Goal: Book appointment/travel/reservation

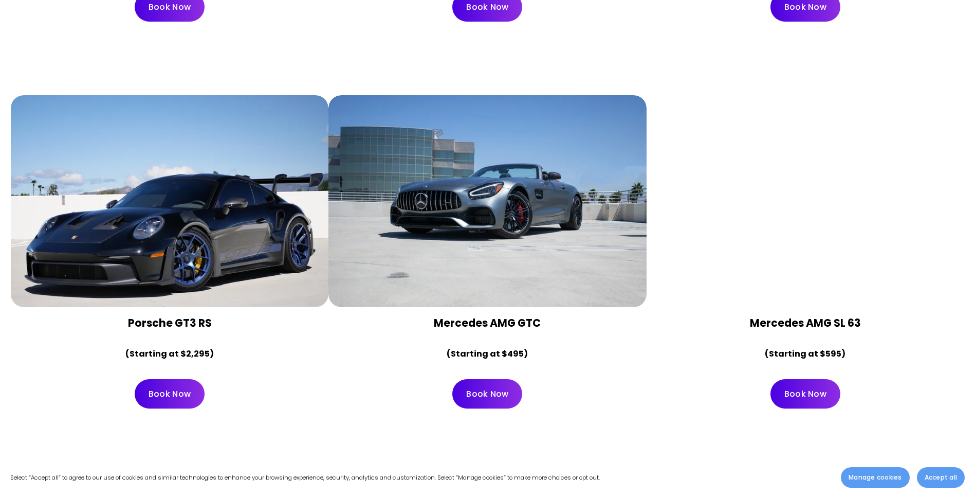
scroll to position [2160, 0]
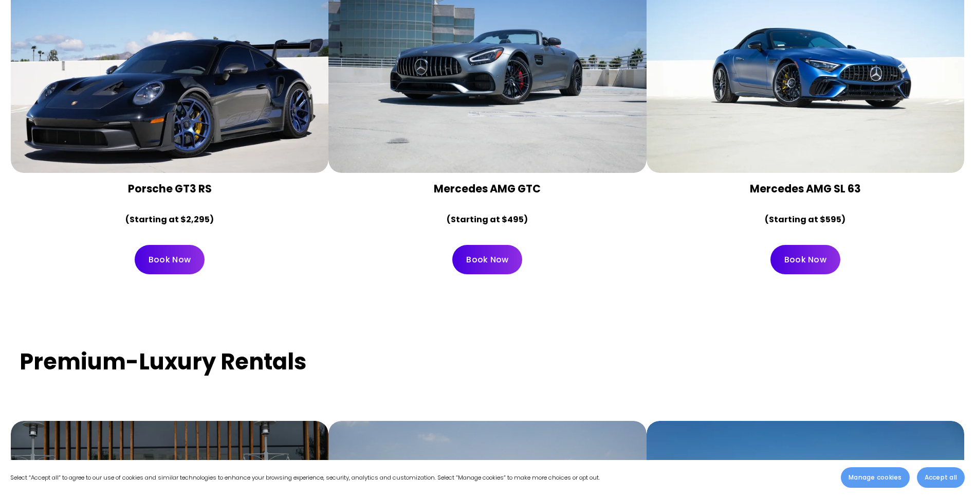
click at [207, 92] on div at bounding box center [170, 67] width 318 height 212
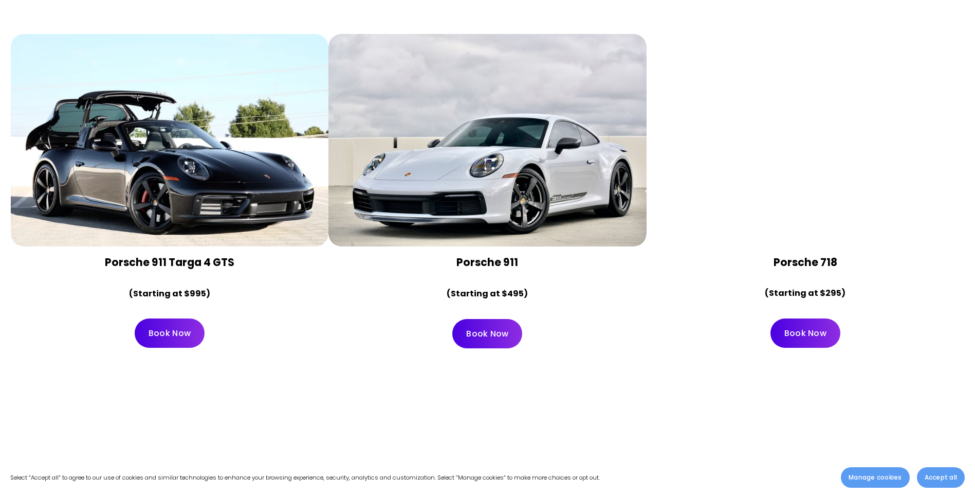
scroll to position [4165, 0]
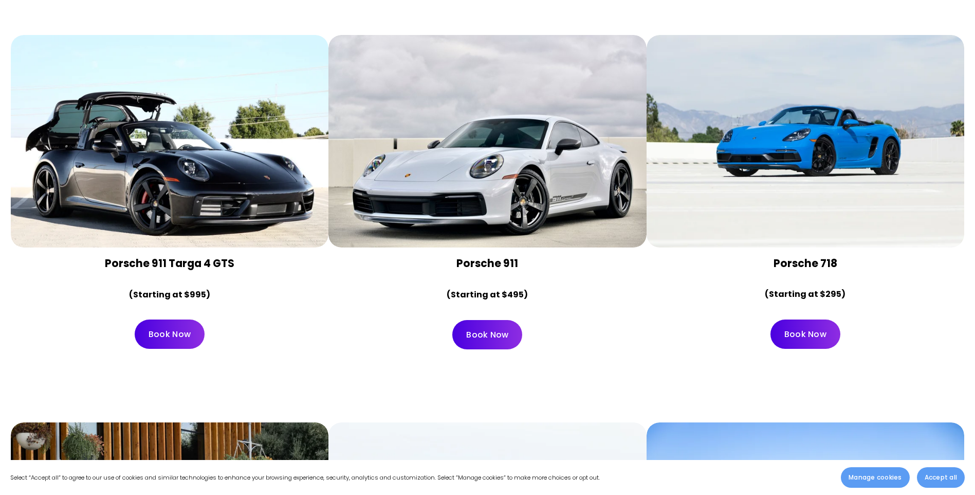
click at [510, 176] on div at bounding box center [488, 141] width 318 height 212
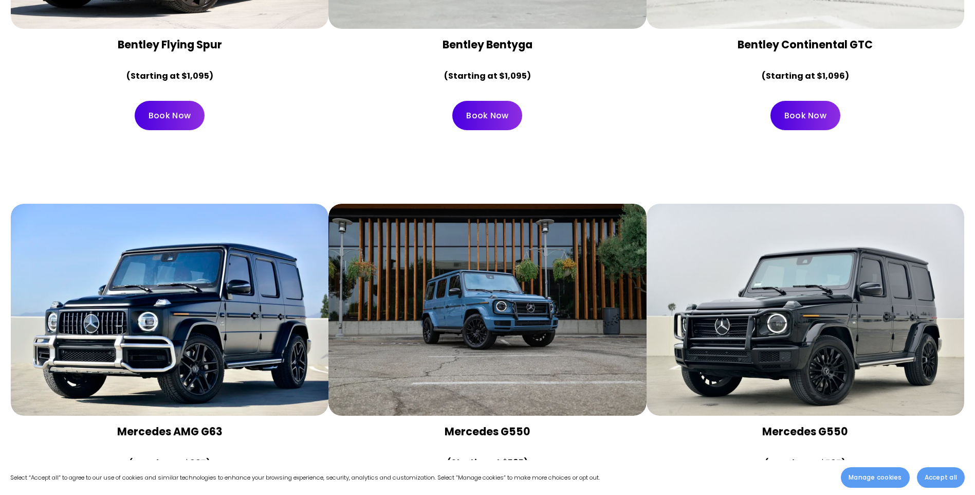
scroll to position [3240, 0]
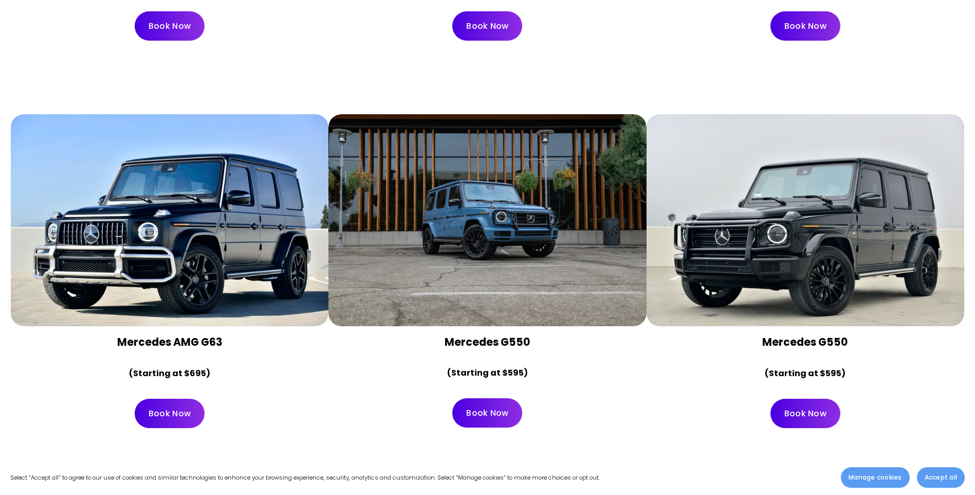
click at [145, 234] on div at bounding box center [170, 220] width 318 height 212
click at [178, 399] on link "Book Now" at bounding box center [170, 413] width 70 height 29
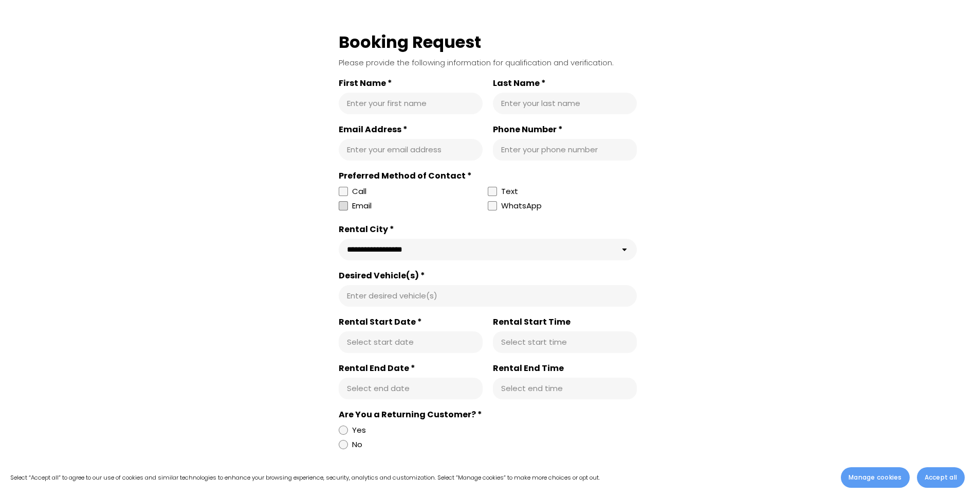
scroll to position [360, 0]
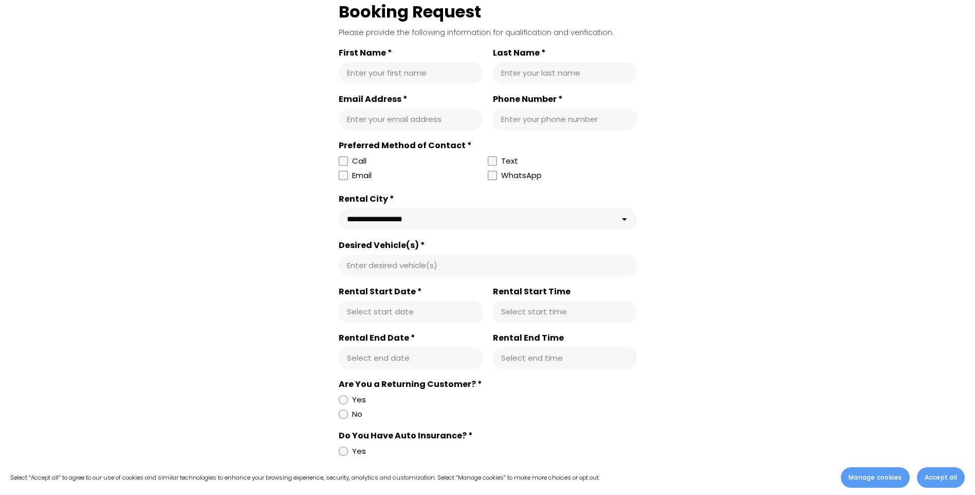
click at [408, 268] on input "Desired Vehicle(s) *" at bounding box center [488, 265] width 282 height 10
